Goal: Information Seeking & Learning: Check status

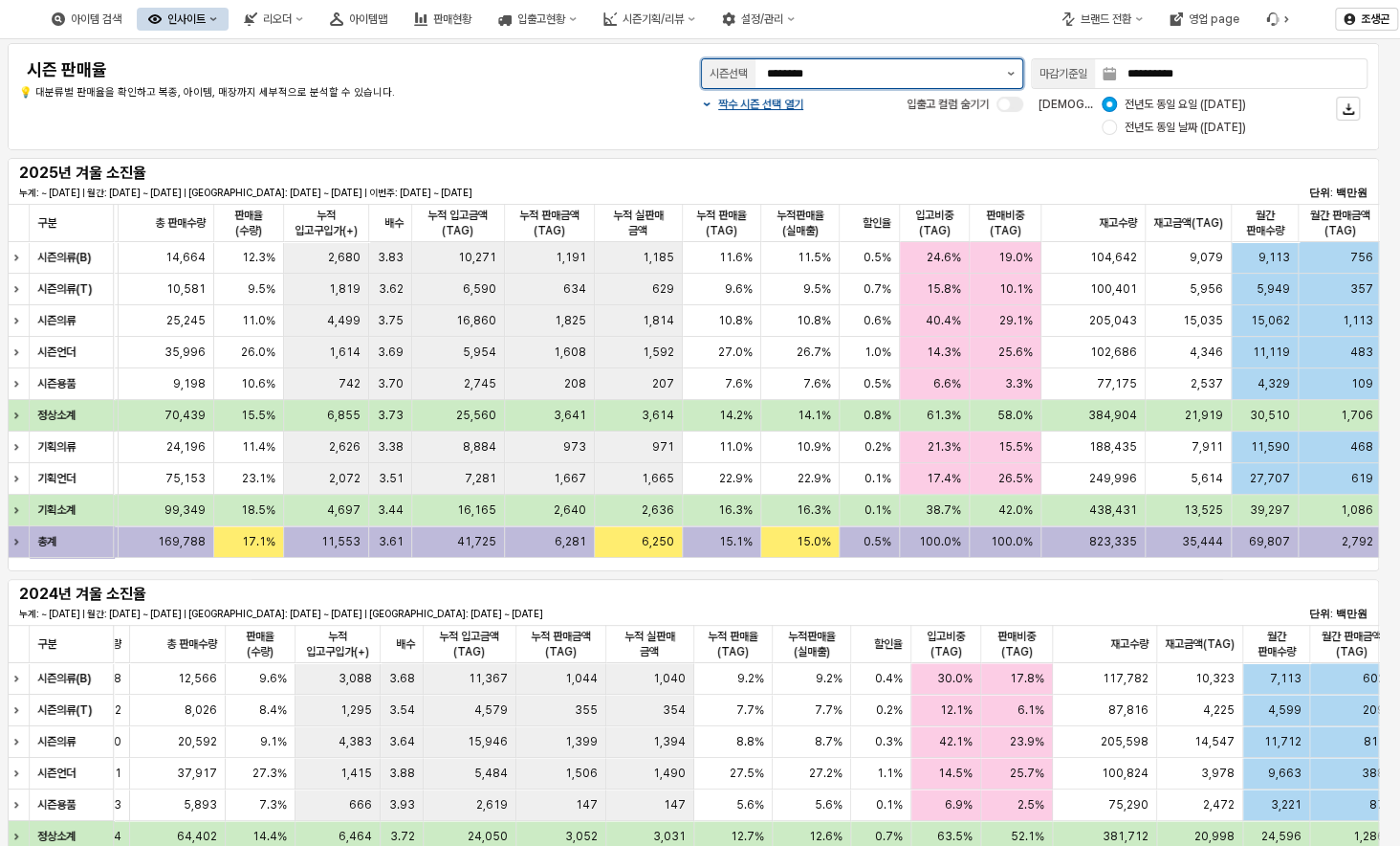
click at [1010, 70] on button "제안 사항 표시" at bounding box center [1011, 74] width 23 height 29
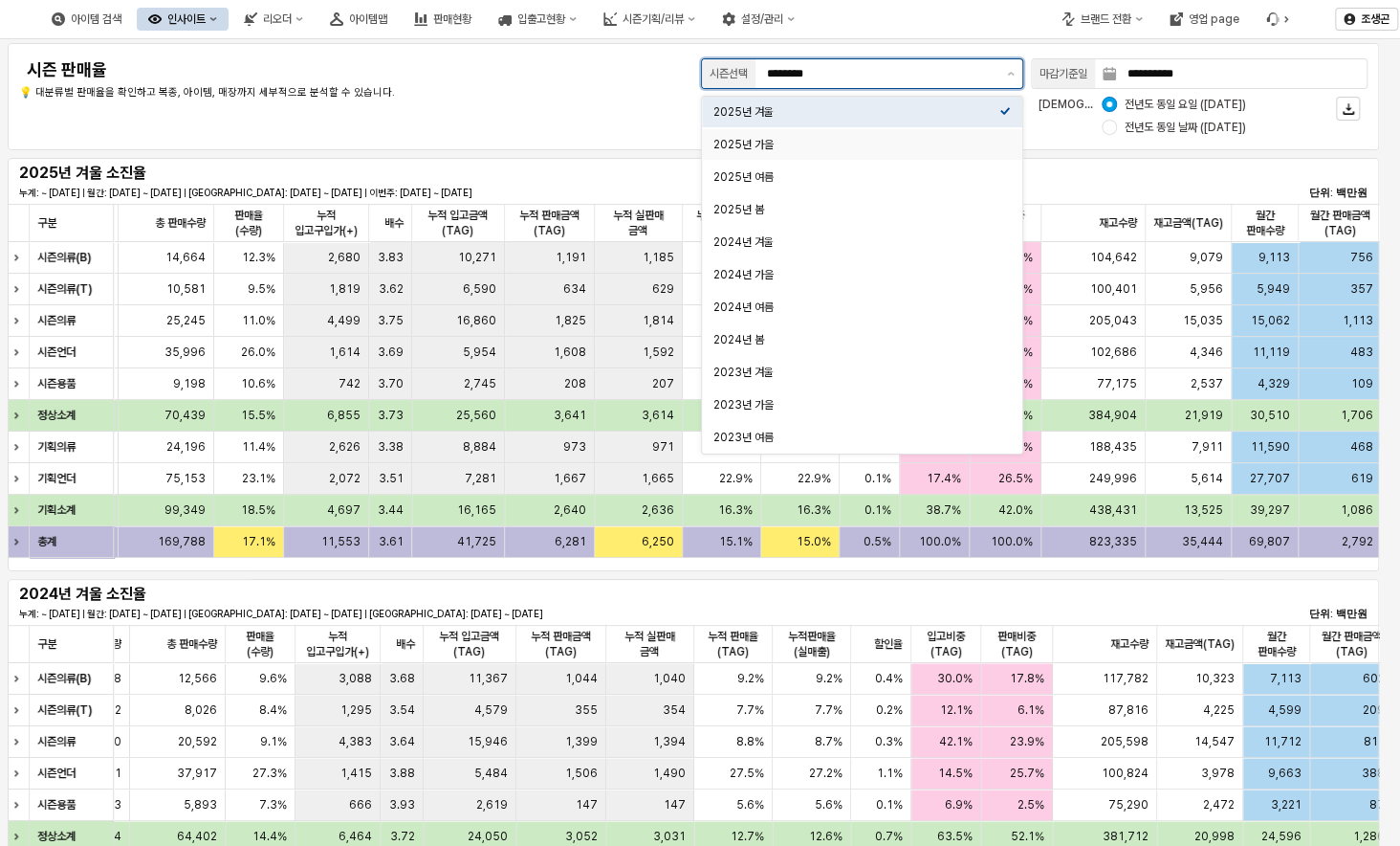
click at [739, 145] on div "2025년 가을" at bounding box center [856, 145] width 286 height 16
type input "********"
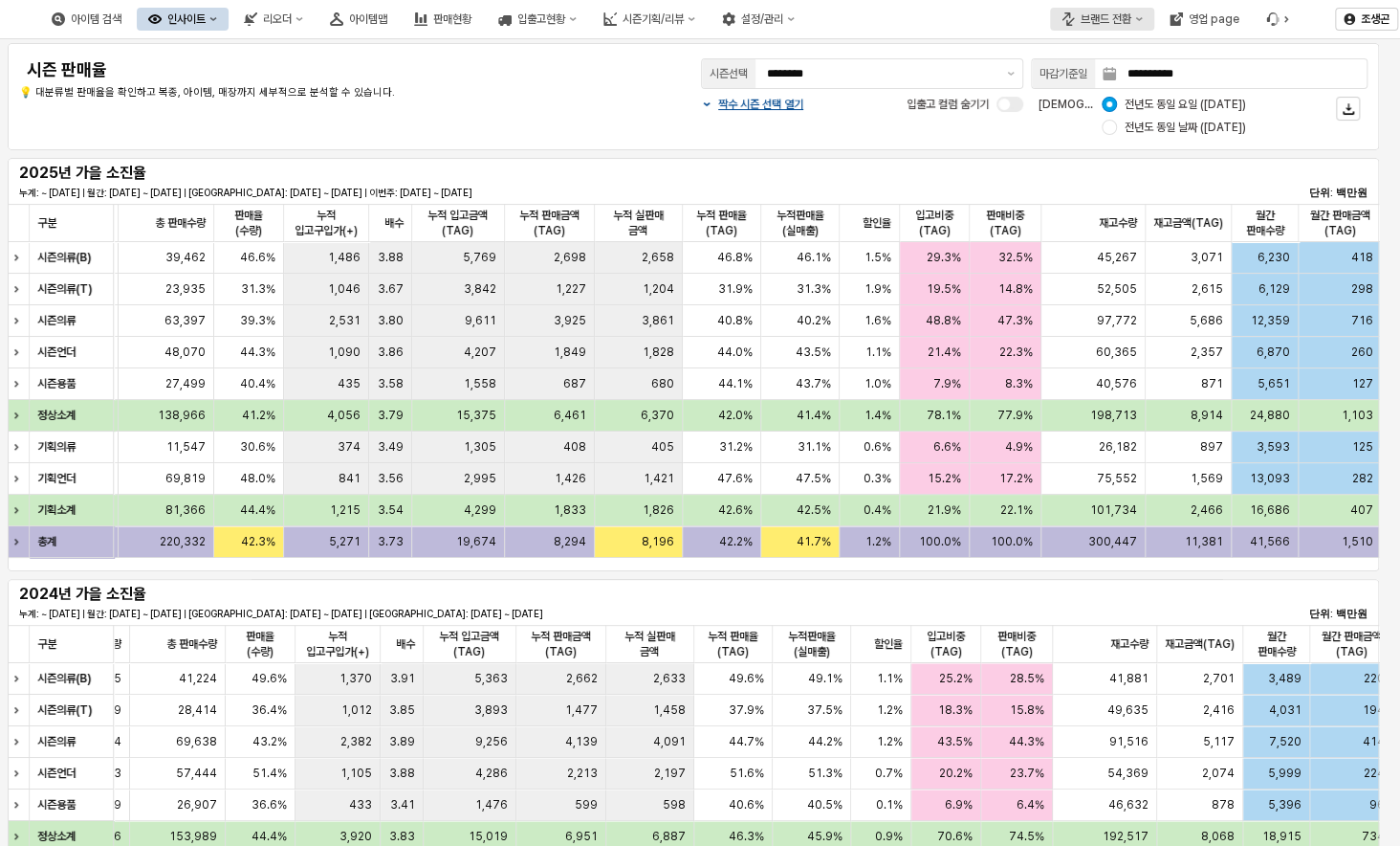
click at [1138, 18] on icon "브랜드 전환" at bounding box center [1139, 19] width 7 height 4
click at [1071, 80] on div "에뜨와" at bounding box center [1120, 87] width 117 height 16
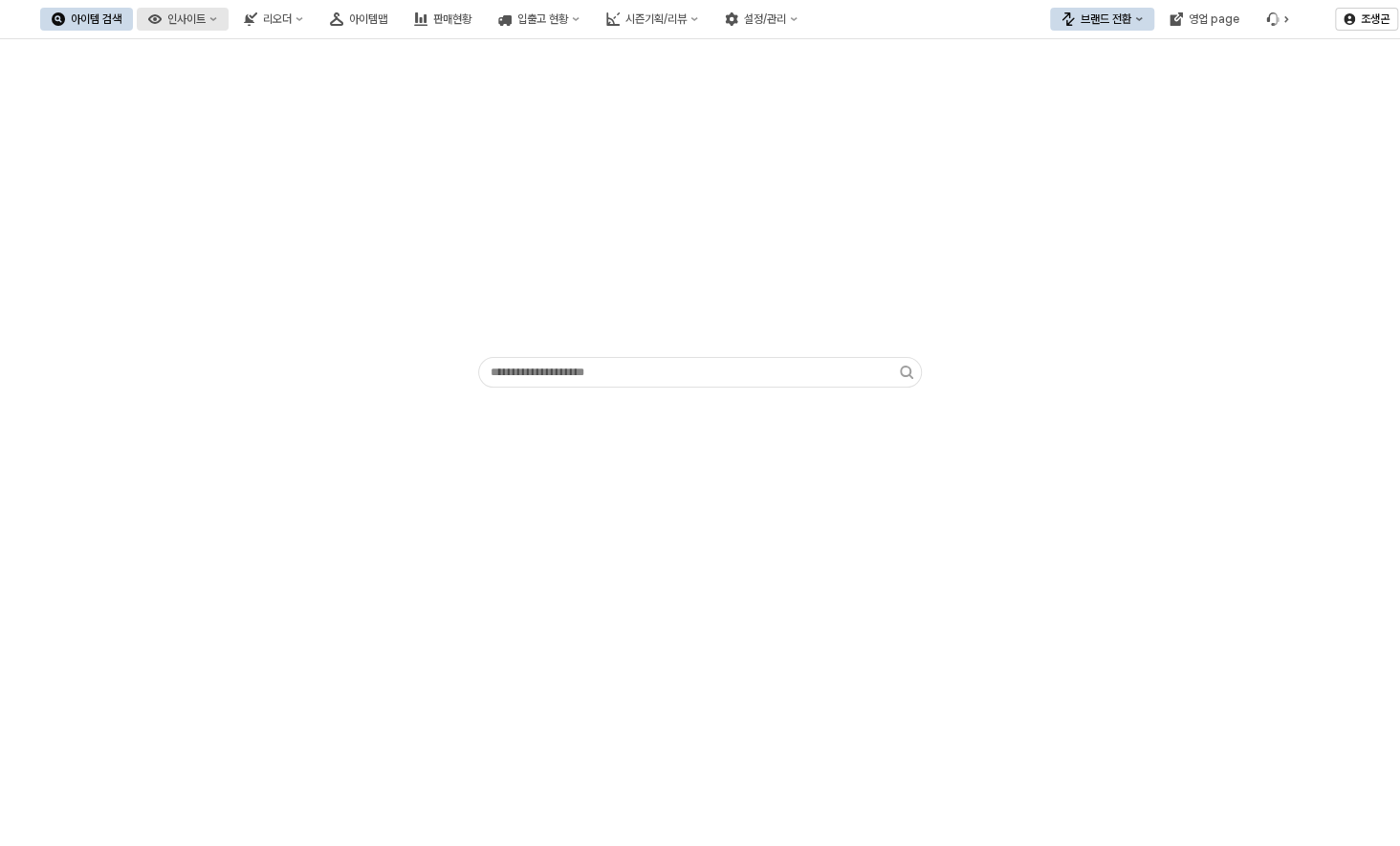
click at [206, 17] on div "인사이트" at bounding box center [185, 19] width 38 height 14
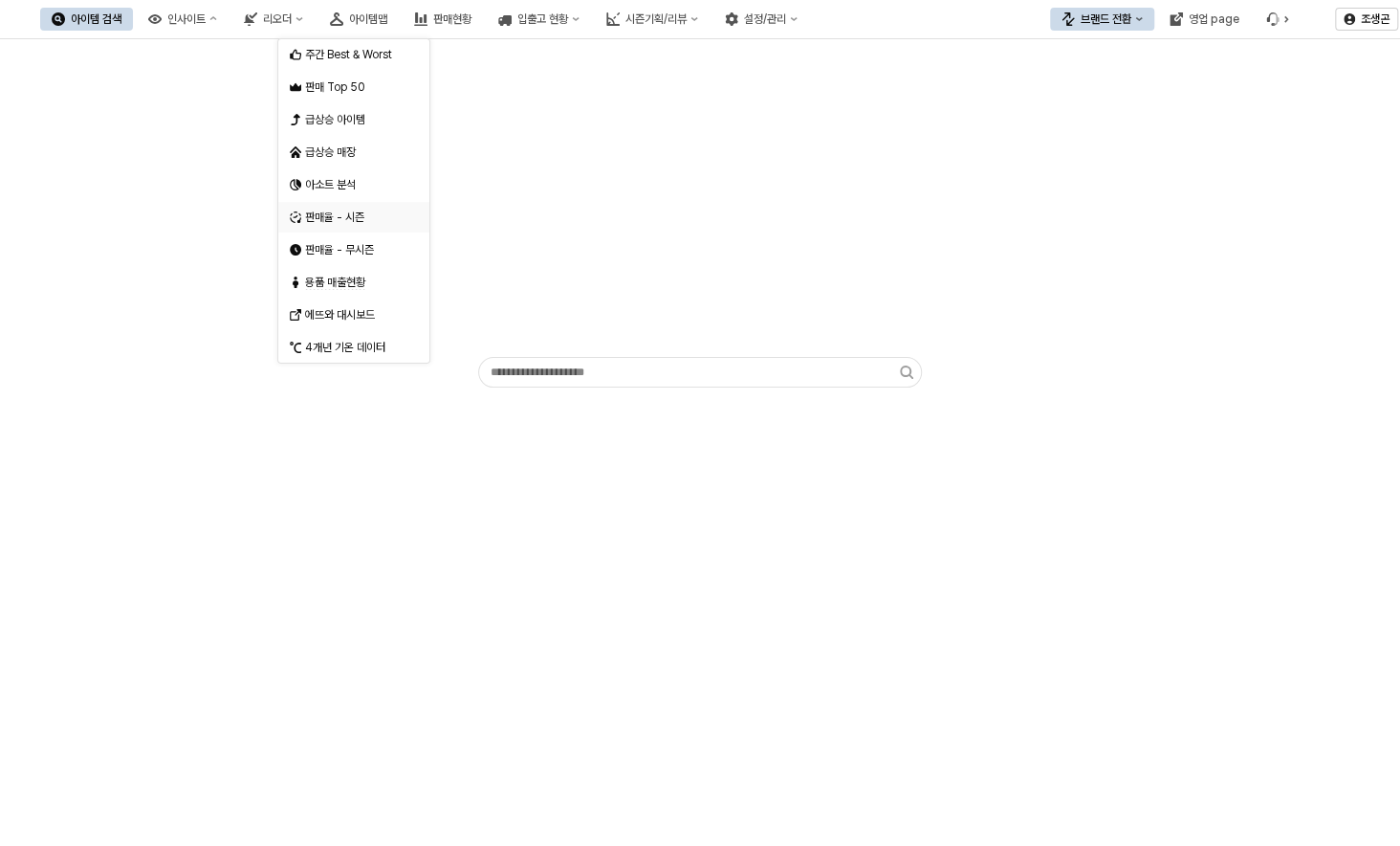
click at [319, 217] on div "판매율 - 시즌" at bounding box center [355, 218] width 101 height 16
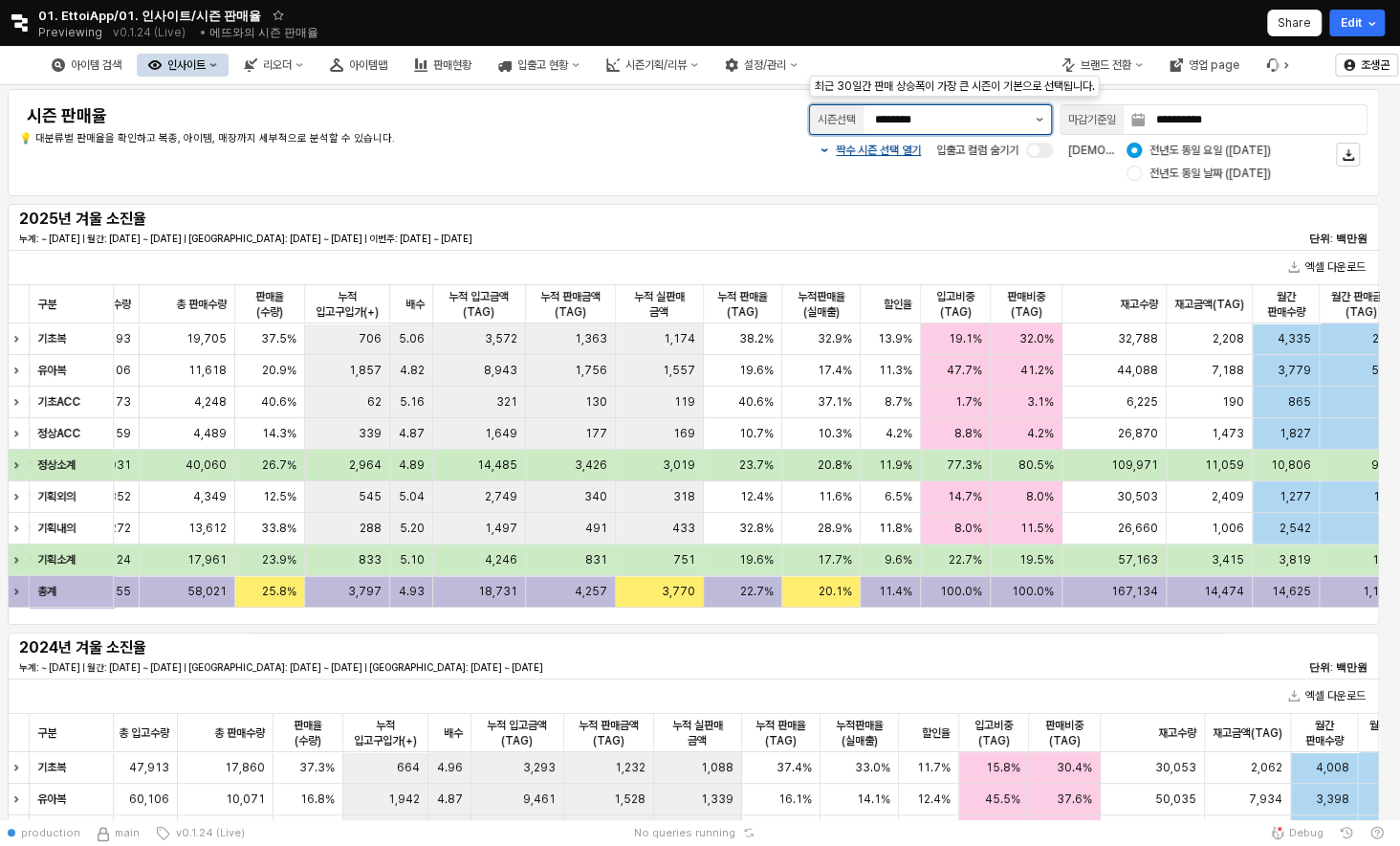
click at [1038, 119] on icon "제안 사항 표시" at bounding box center [1040, 119] width 7 height 4
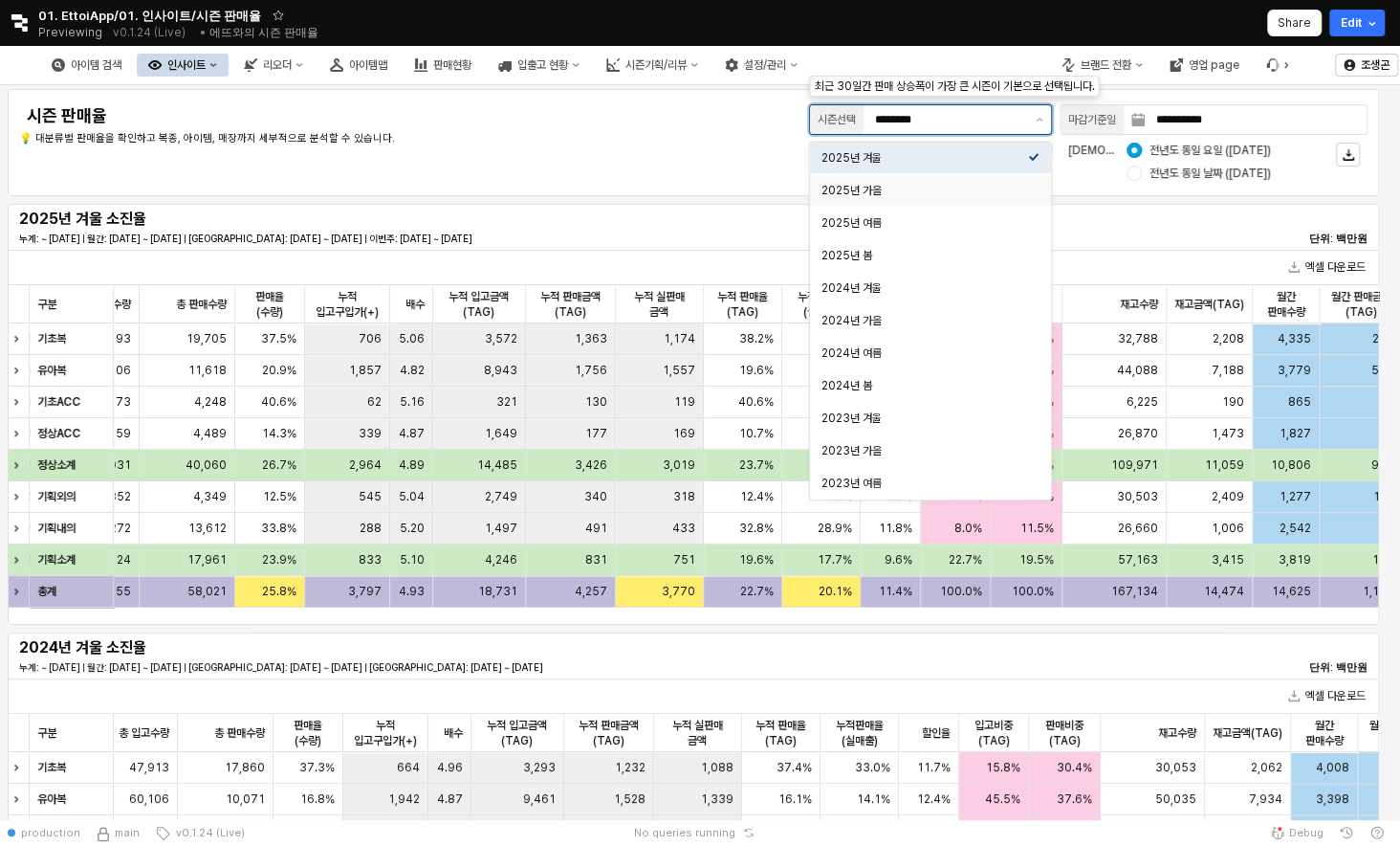
click at [855, 186] on div "2025년 가을" at bounding box center [924, 190] width 207 height 16
type input "********"
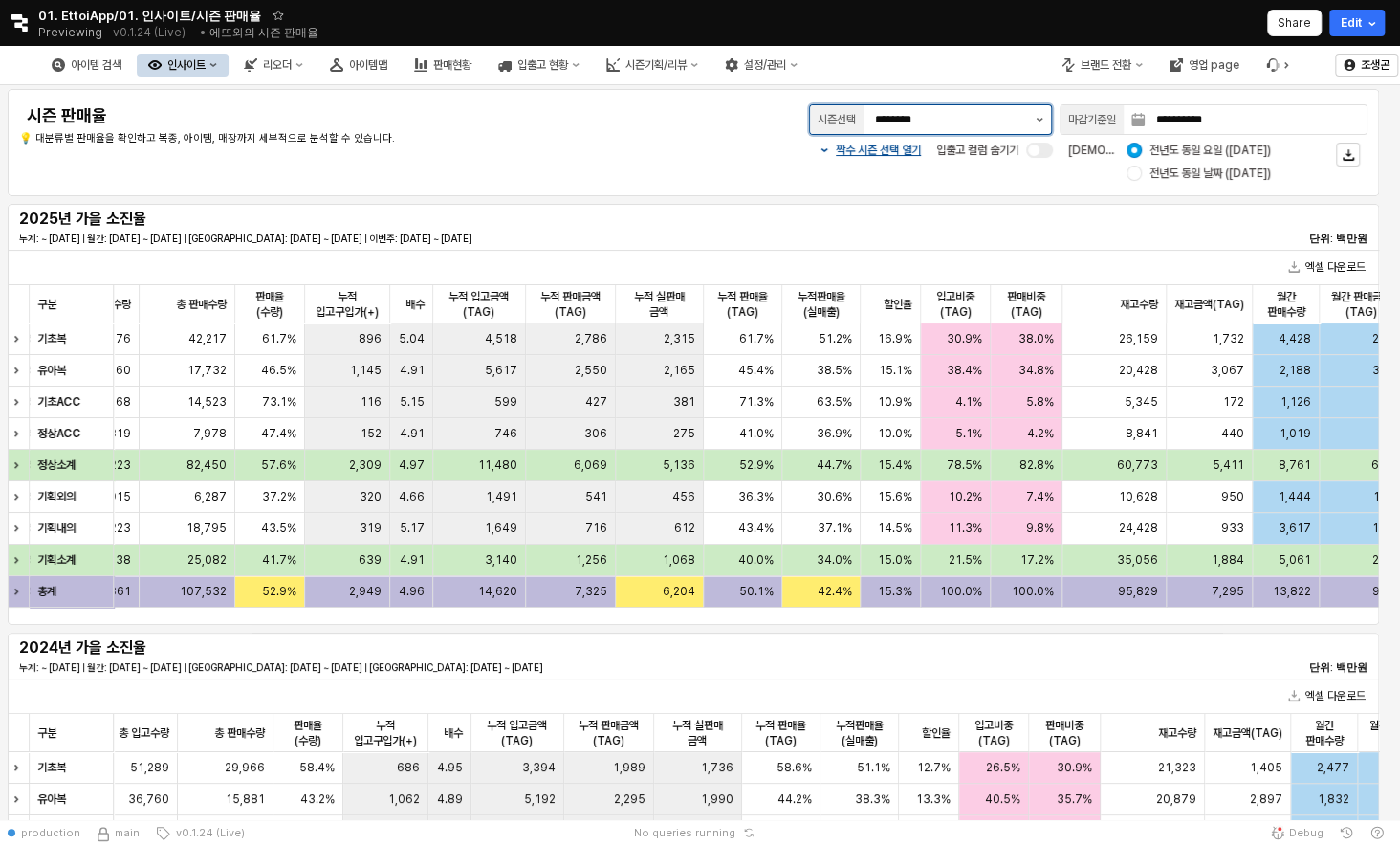
click at [1040, 118] on icon "제안 사항 표시" at bounding box center [1040, 119] width 8 height 4
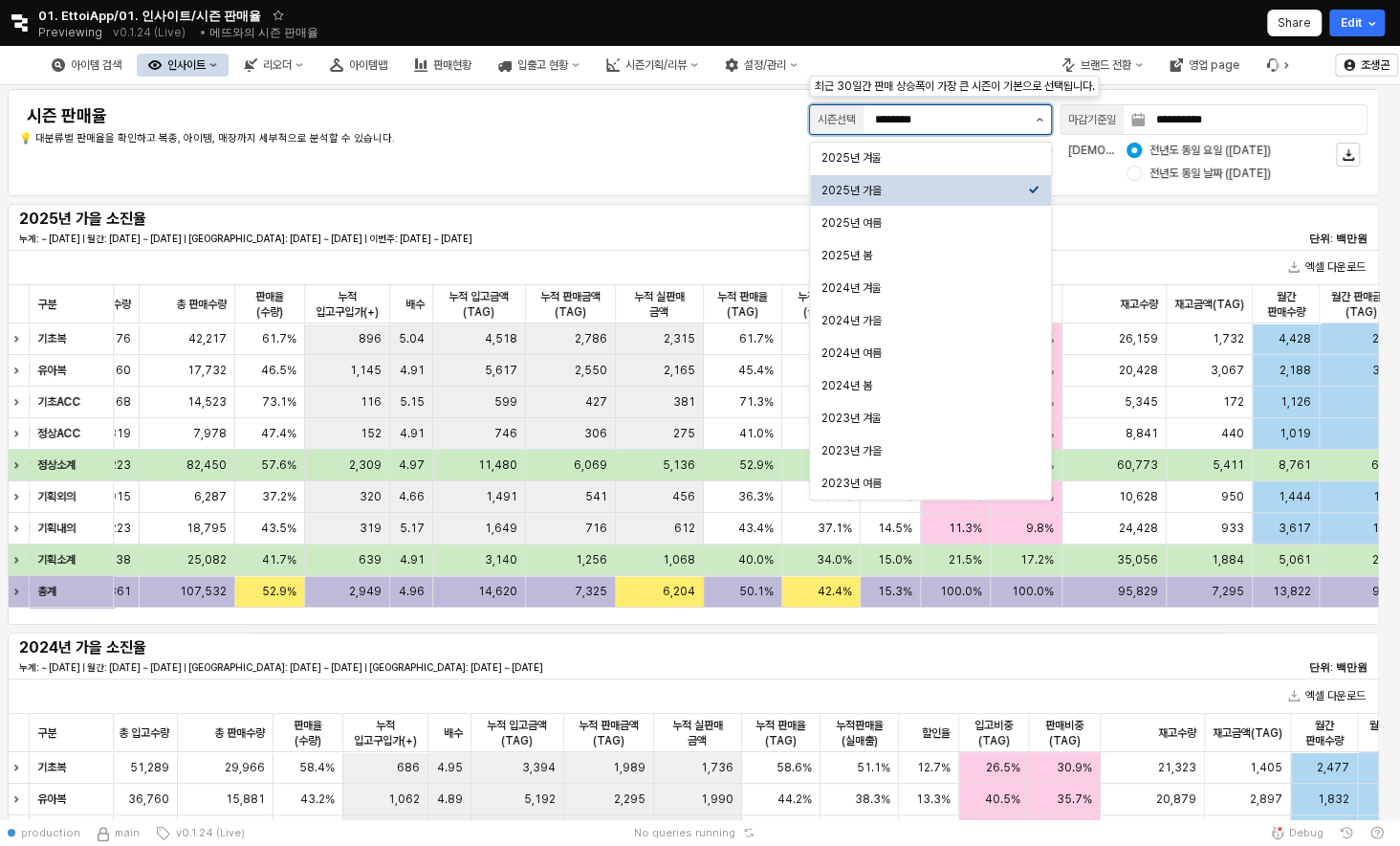
click at [1040, 118] on icon "제안 사항 표시" at bounding box center [1040, 119] width 8 height 4
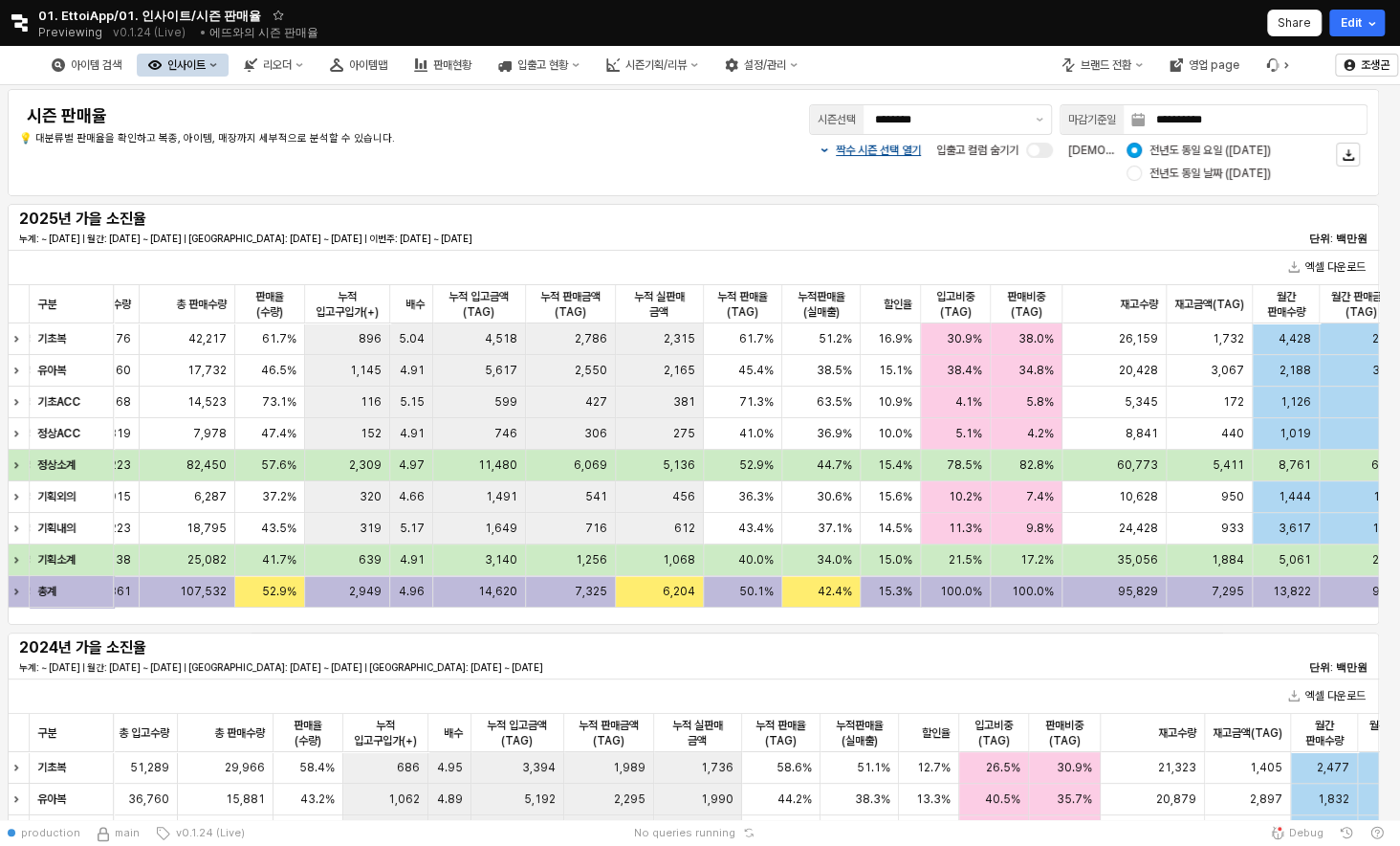
click at [677, 136] on div "**********" at bounding box center [975, 118] width 786 height 38
click at [1140, 62] on icon "브랜드 전환" at bounding box center [1139, 65] width 8 height 8
click at [1082, 166] on div "디즈니" at bounding box center [1120, 165] width 117 height 16
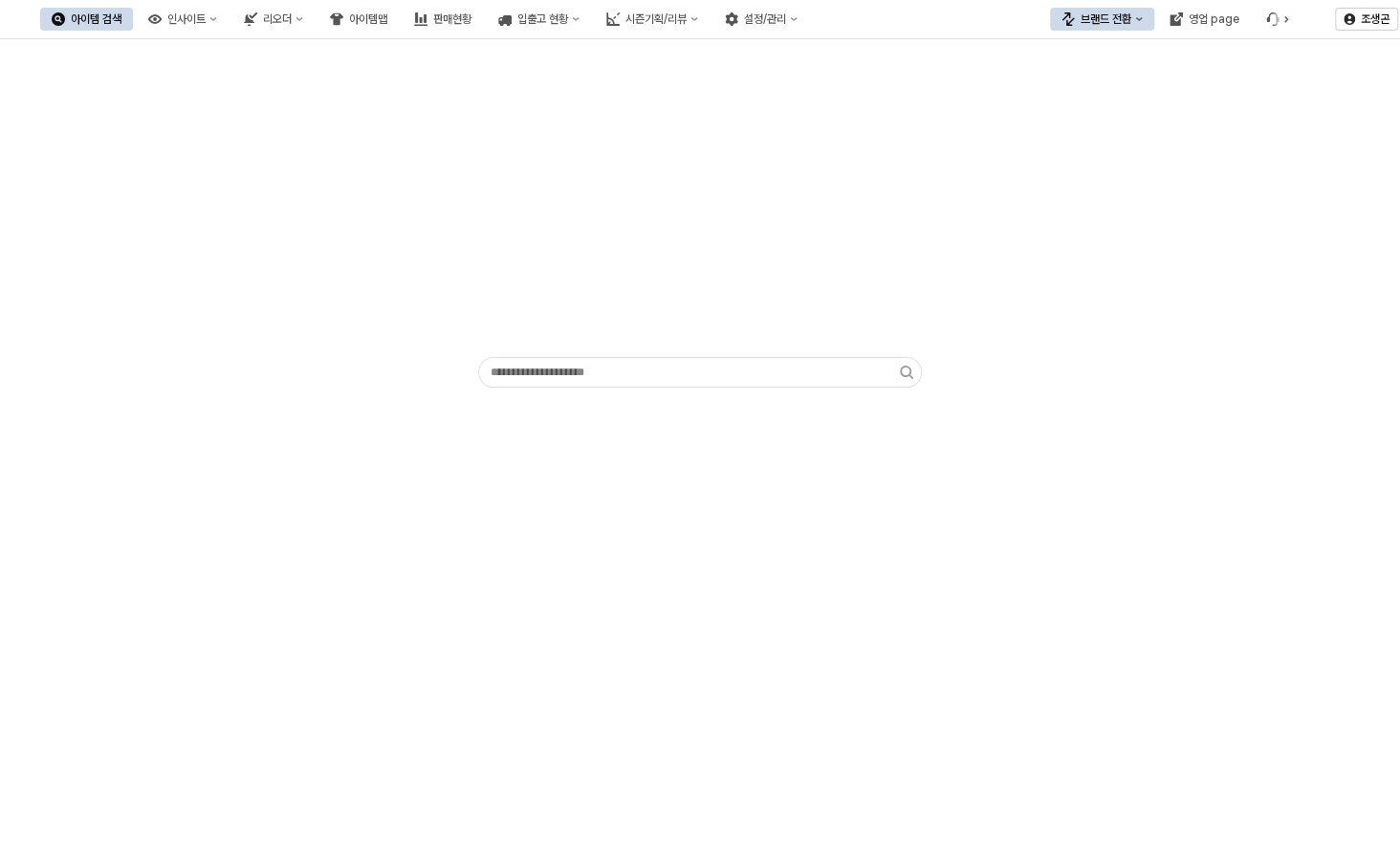
click at [1109, 13] on div "브랜드 전환" at bounding box center [1106, 19] width 50 height 14
click at [1076, 120] on div "디즈니" at bounding box center [1120, 119] width 117 height 16
click at [206, 18] on div "인사이트" at bounding box center [185, 19] width 38 height 14
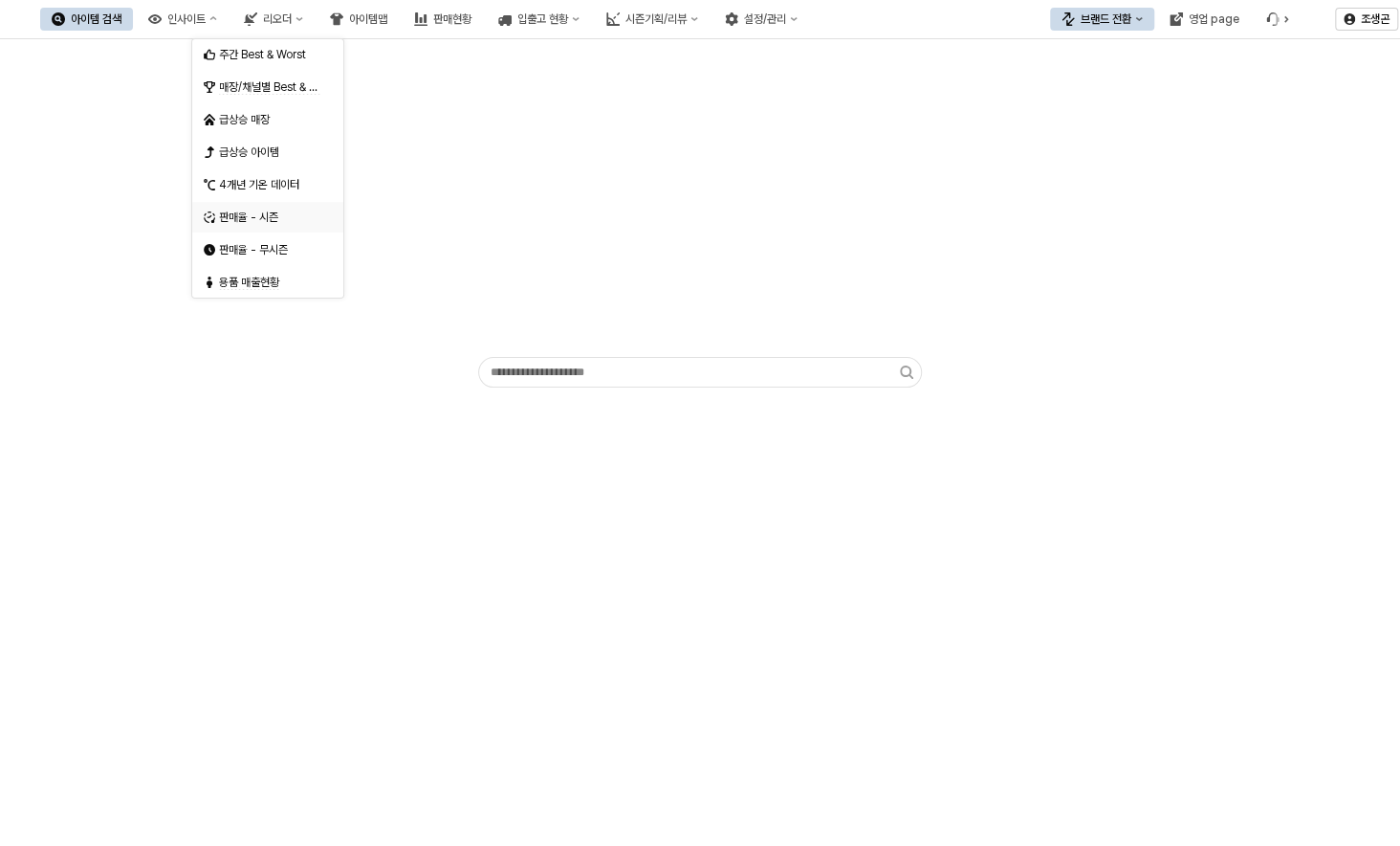
click at [233, 213] on div "판매율 - 시즌" at bounding box center [270, 218] width 101 height 16
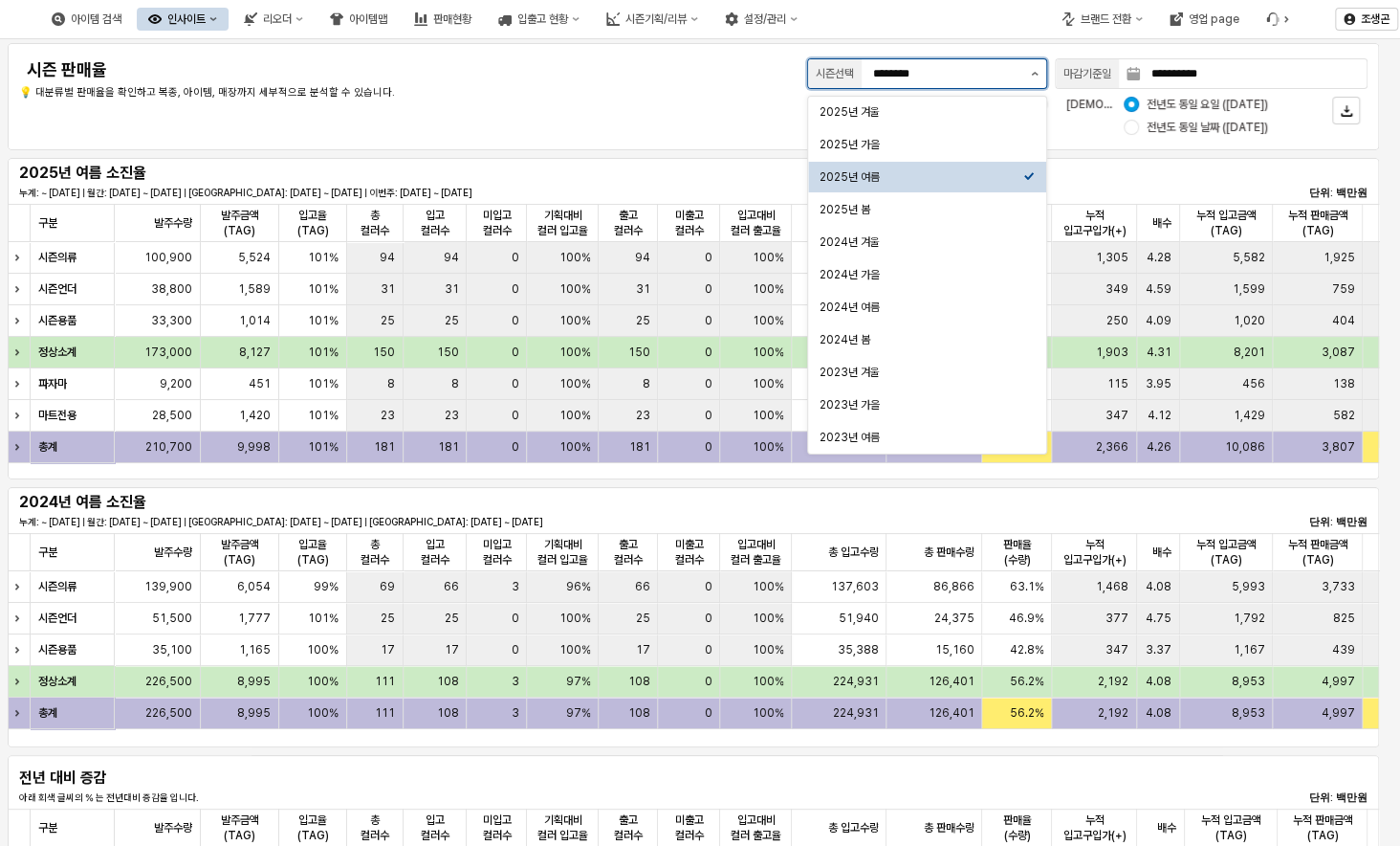
click at [1040, 70] on button "제안 사항 표시" at bounding box center [1035, 74] width 23 height 29
click at [853, 146] on div "2025년 가을" at bounding box center [921, 145] width 204 height 16
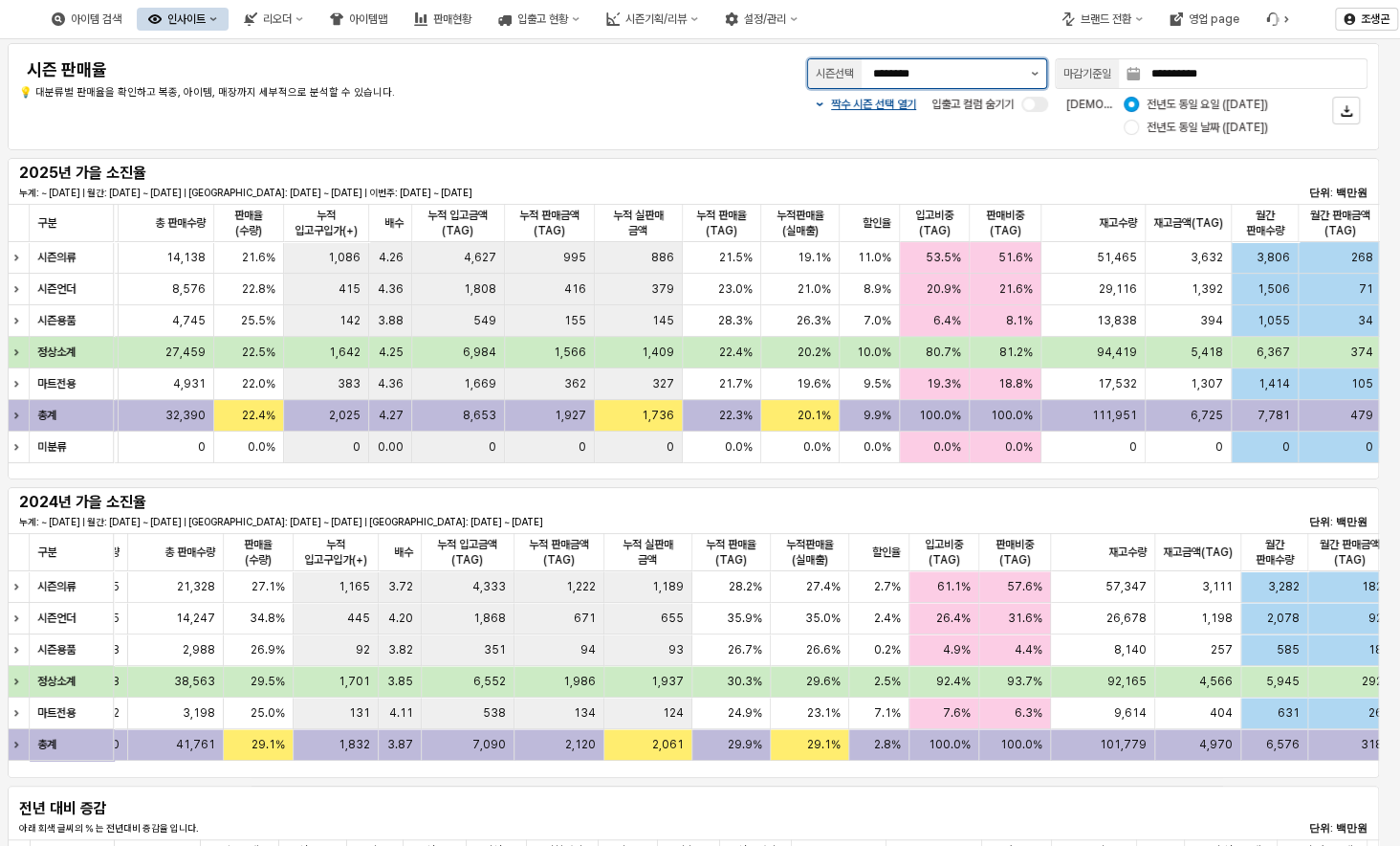
click at [1033, 71] on button "제안 사항 표시" at bounding box center [1035, 74] width 23 height 29
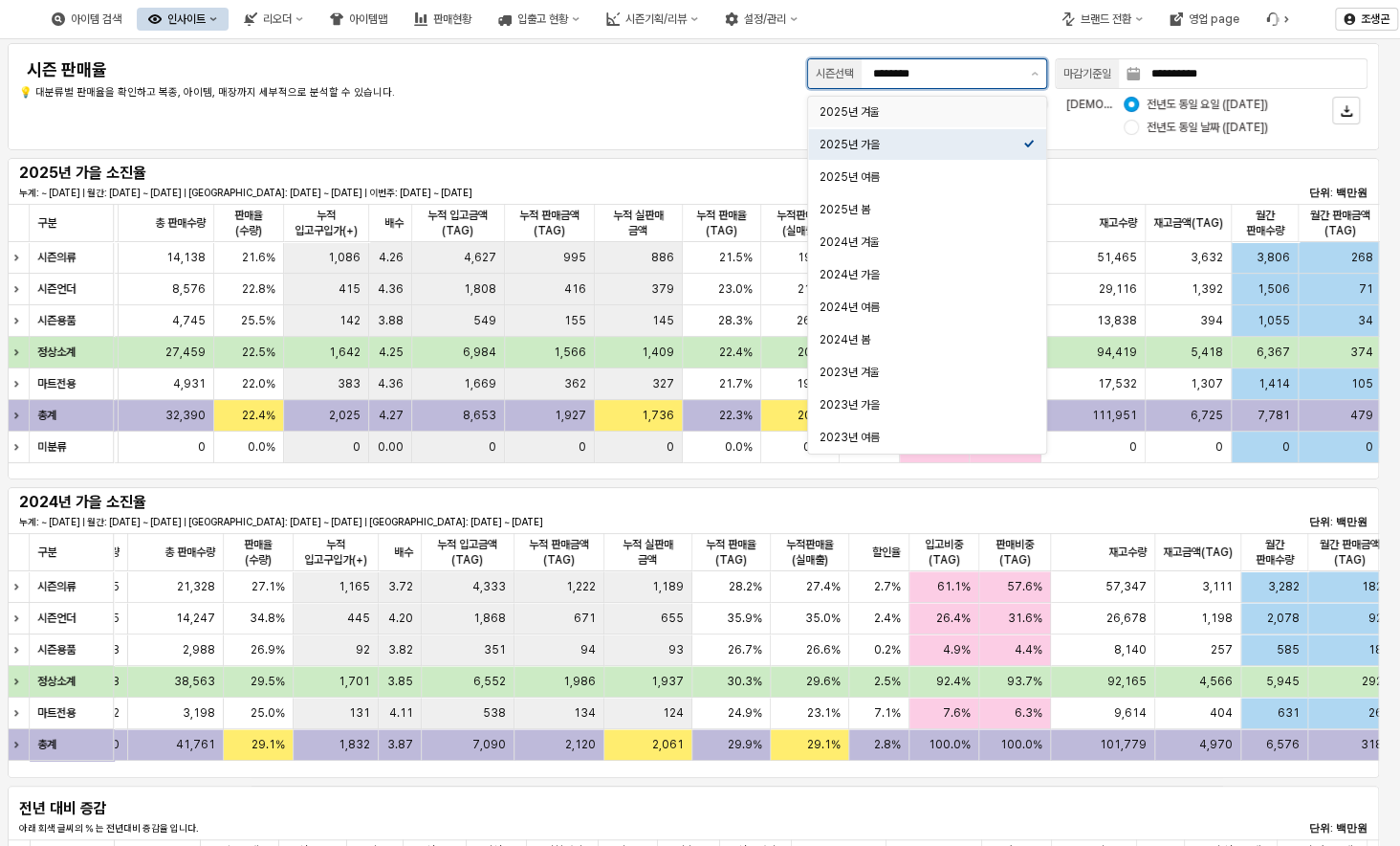
click at [842, 112] on div "2025년 겨울" at bounding box center [921, 112] width 204 height 16
type input "********"
